Goal: Information Seeking & Learning: Check status

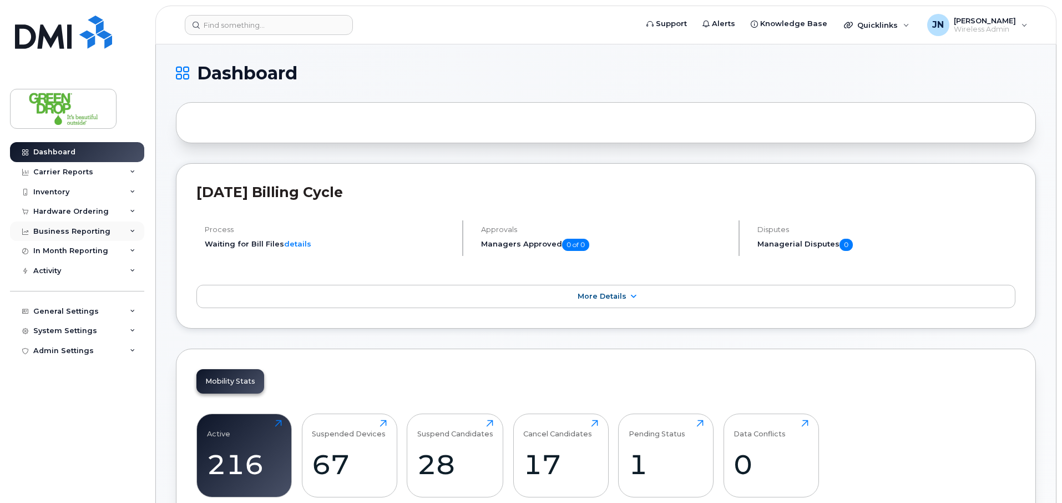
click at [92, 237] on div "Business Reporting" at bounding box center [77, 231] width 134 height 20
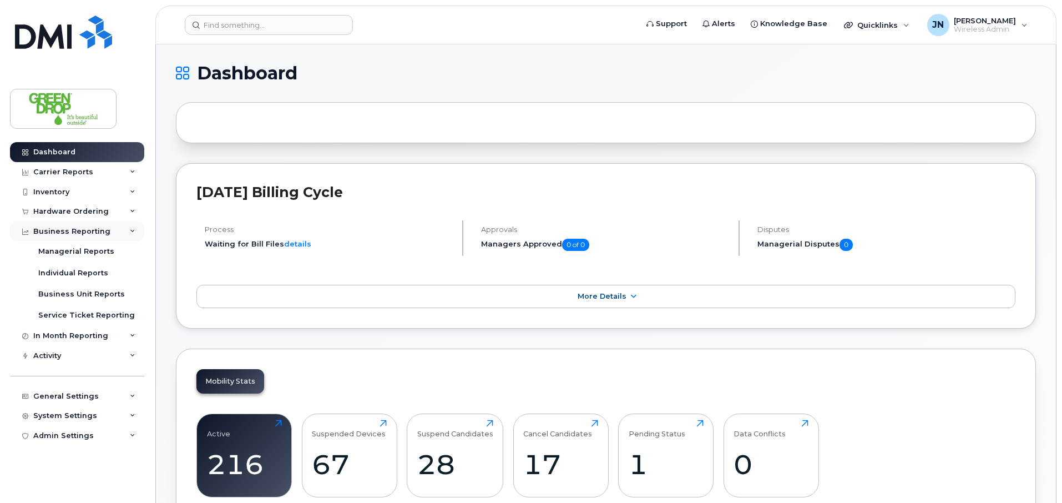
click at [92, 237] on div "Business Reporting" at bounding box center [77, 231] width 134 height 20
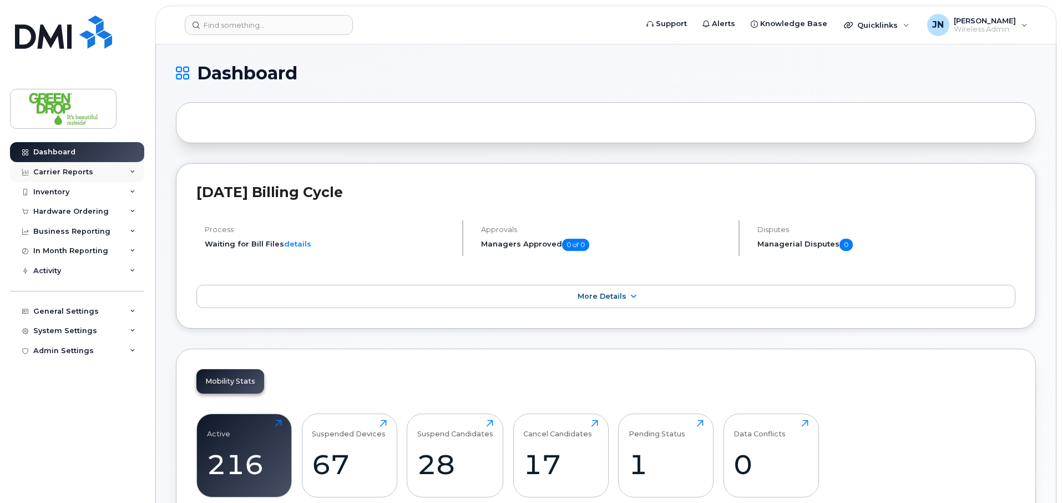
click at [74, 172] on div "Carrier Reports" at bounding box center [63, 172] width 60 height 9
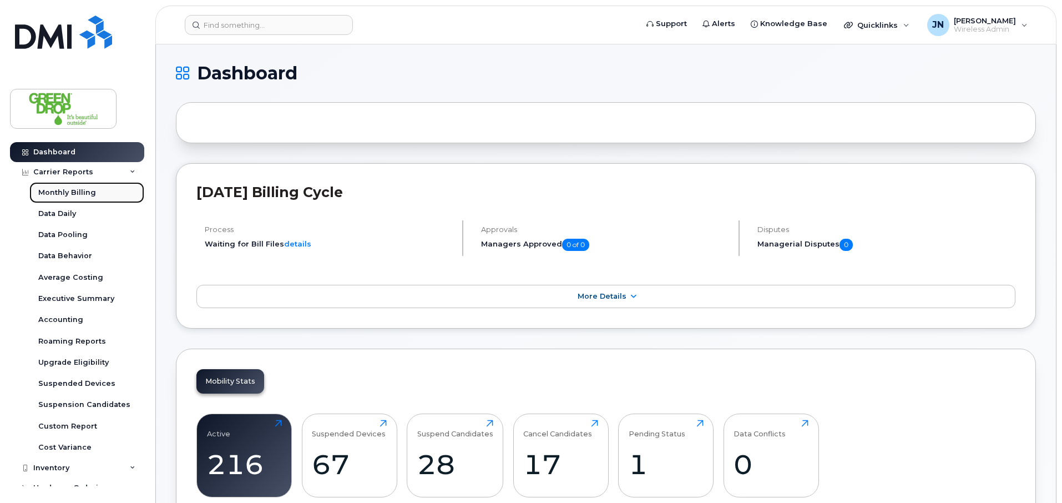
click at [87, 189] on div "Monthly Billing" at bounding box center [67, 193] width 58 height 10
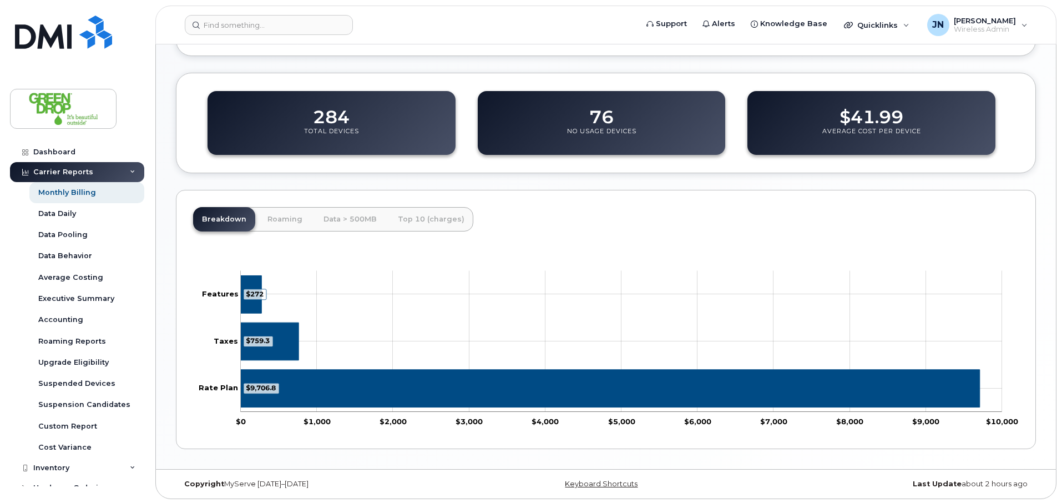
scroll to position [365, 0]
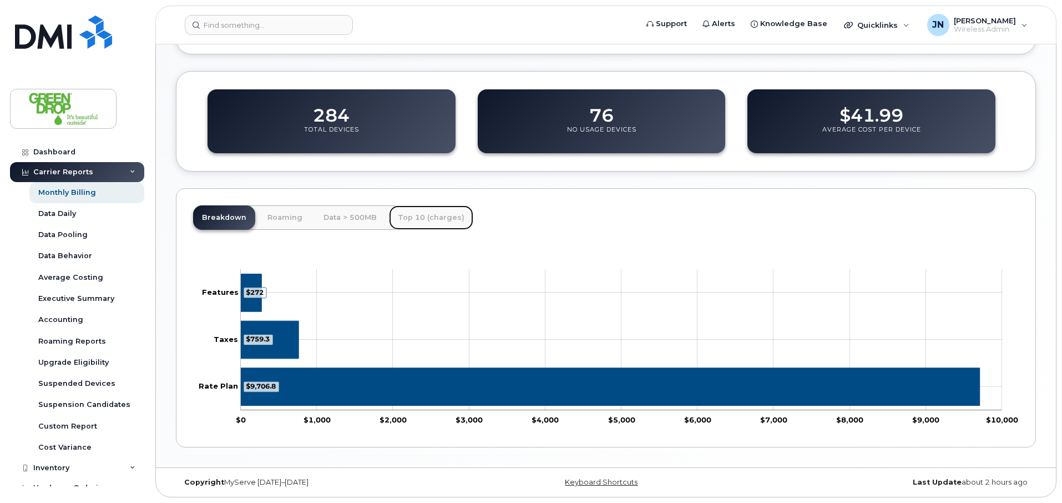
click at [408, 218] on link "Top 10 (charges)" at bounding box center [431, 217] width 84 height 24
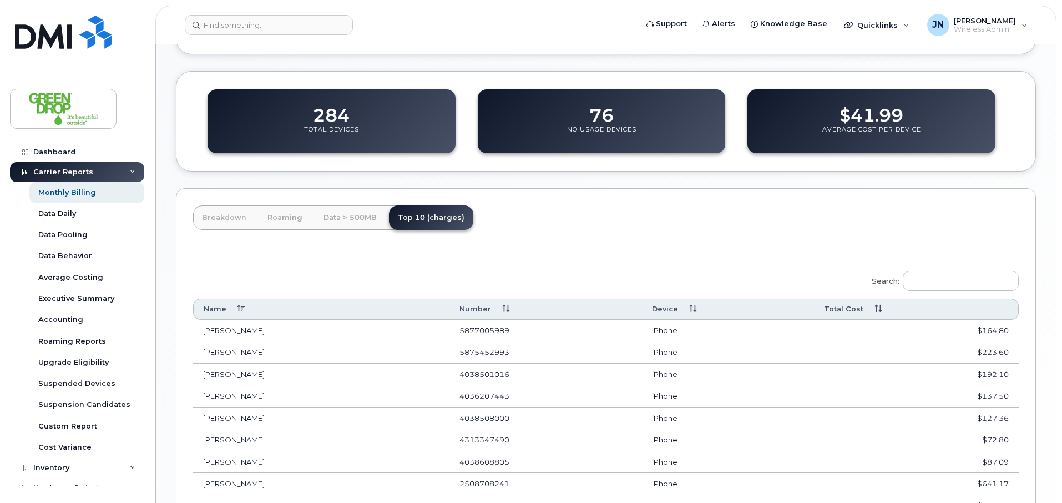
click at [866, 308] on th "Total Cost" at bounding box center [916, 309] width 205 height 21
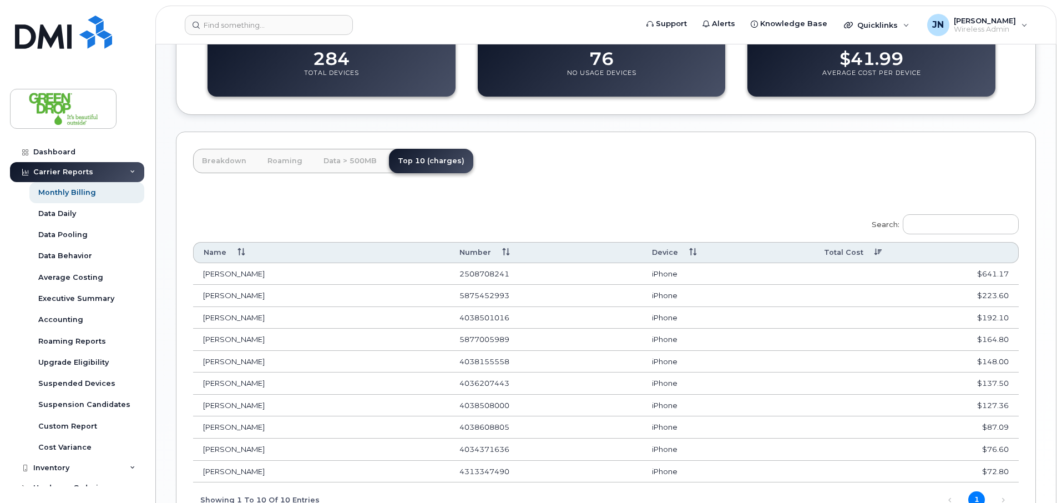
scroll to position [338, 0]
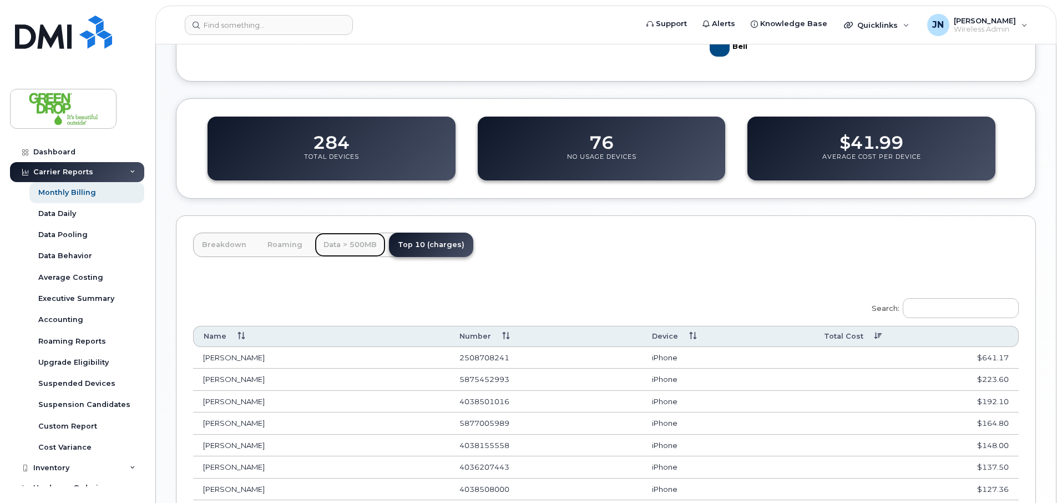
click at [357, 250] on link "Data > 500MB" at bounding box center [350, 245] width 71 height 24
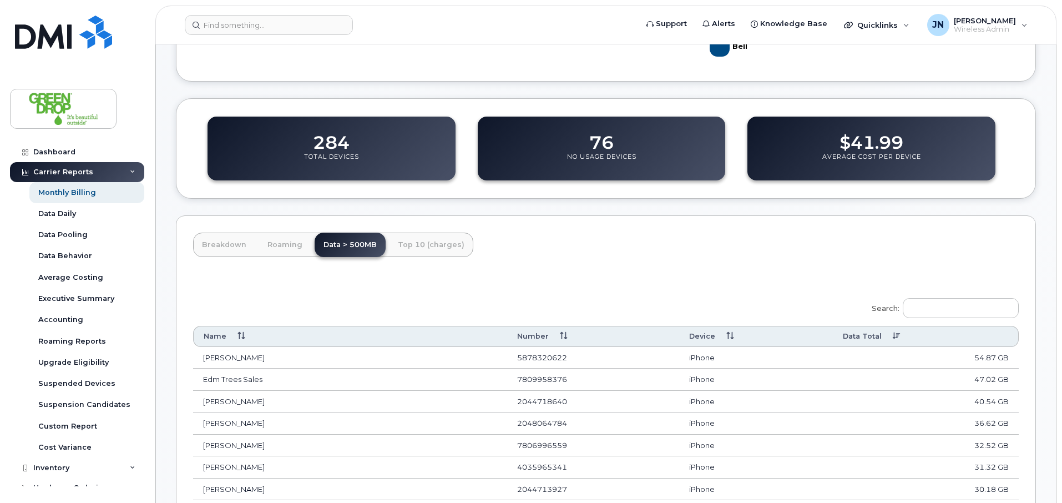
click at [868, 336] on th "Data Total" at bounding box center [926, 336] width 186 height 21
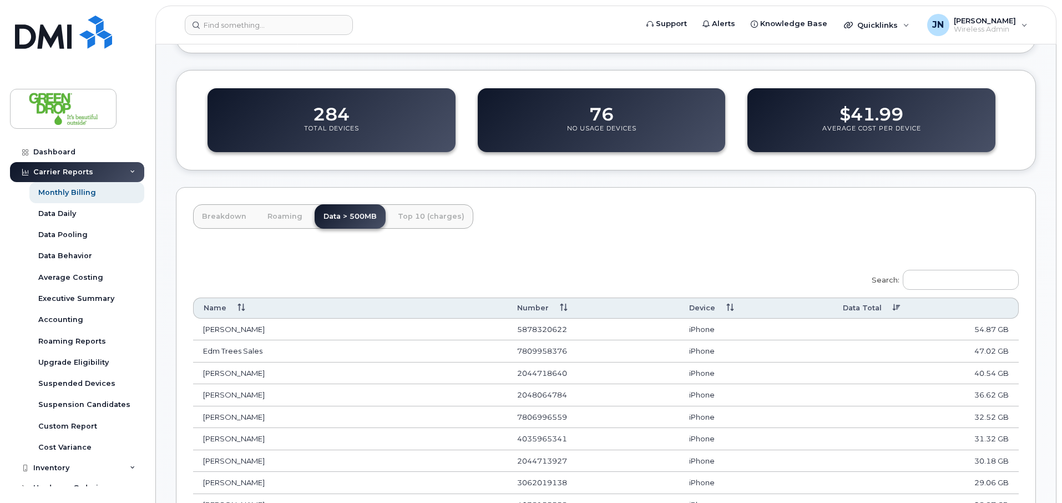
scroll to position [373, 0]
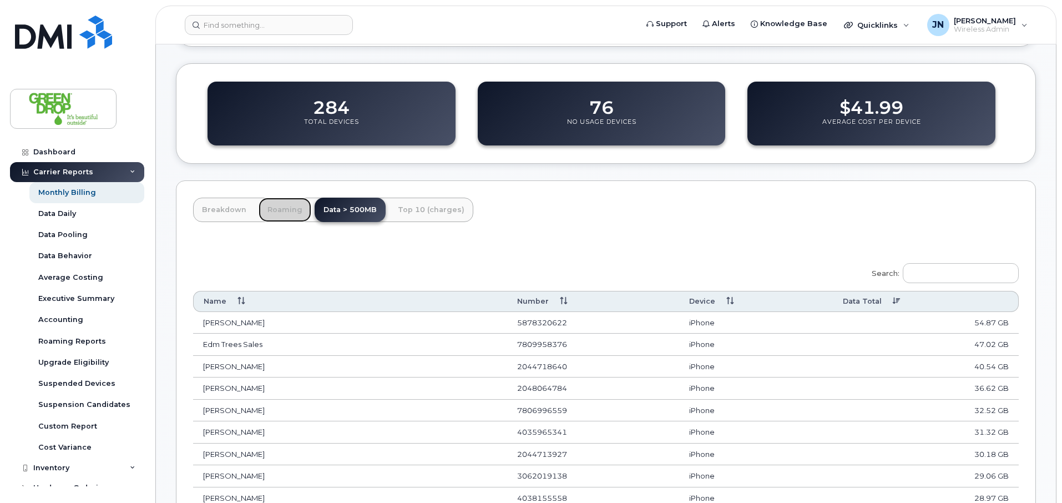
click at [271, 209] on link "Roaming" at bounding box center [285, 210] width 53 height 24
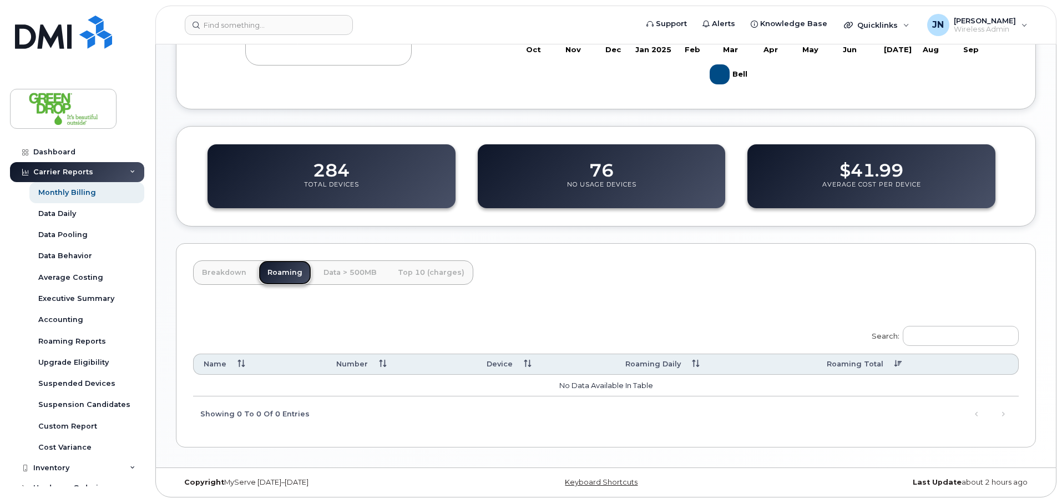
scroll to position [310, 0]
click at [235, 276] on link "Breakdown" at bounding box center [224, 272] width 62 height 24
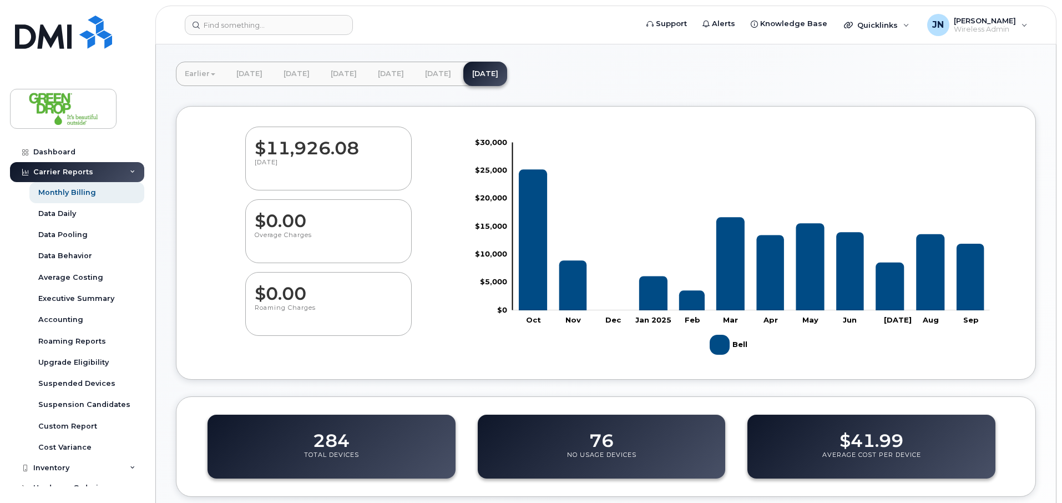
scroll to position [0, 0]
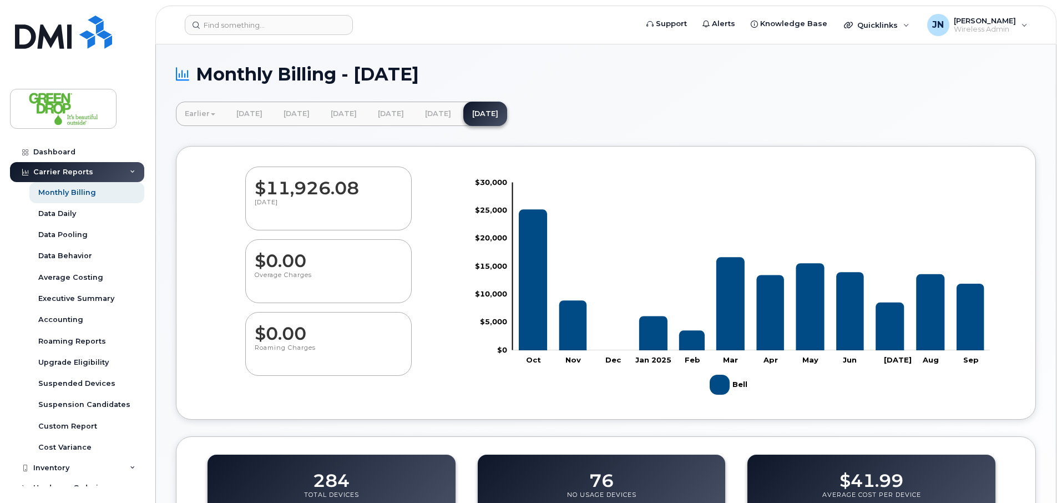
click at [70, 175] on div "Carrier Reports" at bounding box center [63, 172] width 60 height 9
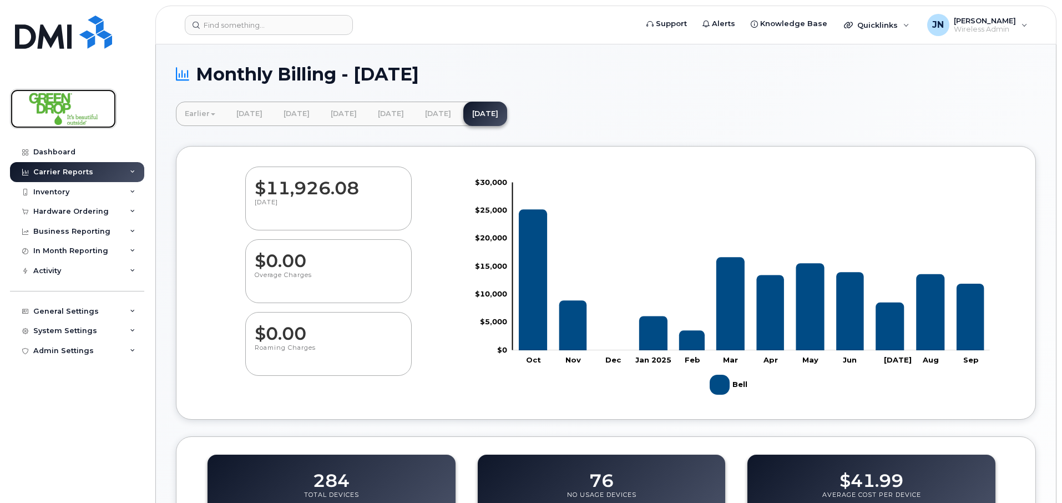
click at [65, 105] on img at bounding box center [63, 109] width 85 height 32
